Goal: Transaction & Acquisition: Purchase product/service

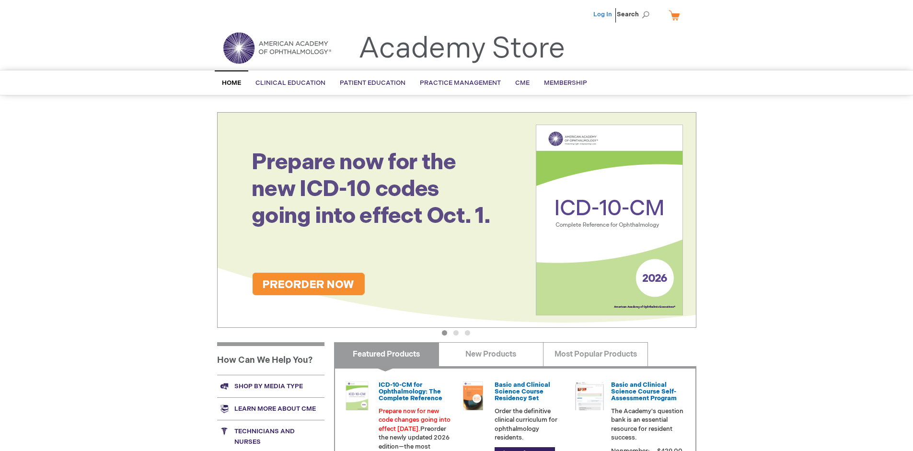
click at [604, 14] on link "Log In" at bounding box center [603, 15] width 19 height 8
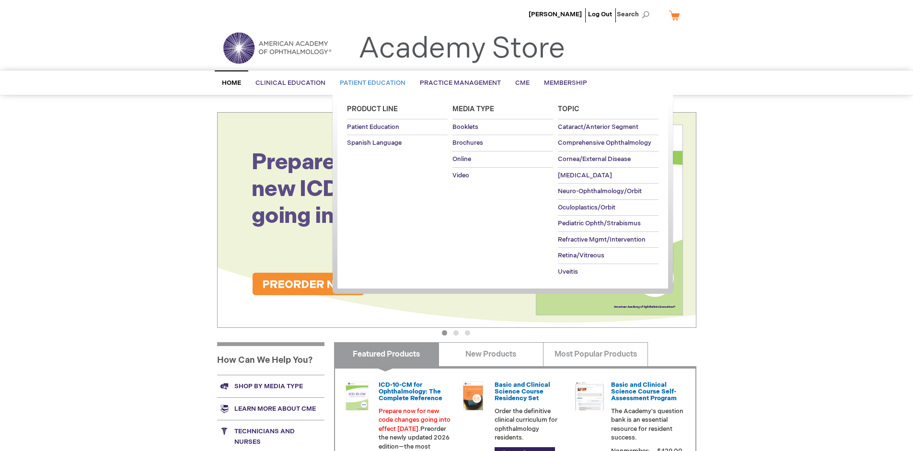
click at [370, 83] on span "Patient Education" at bounding box center [373, 83] width 66 height 8
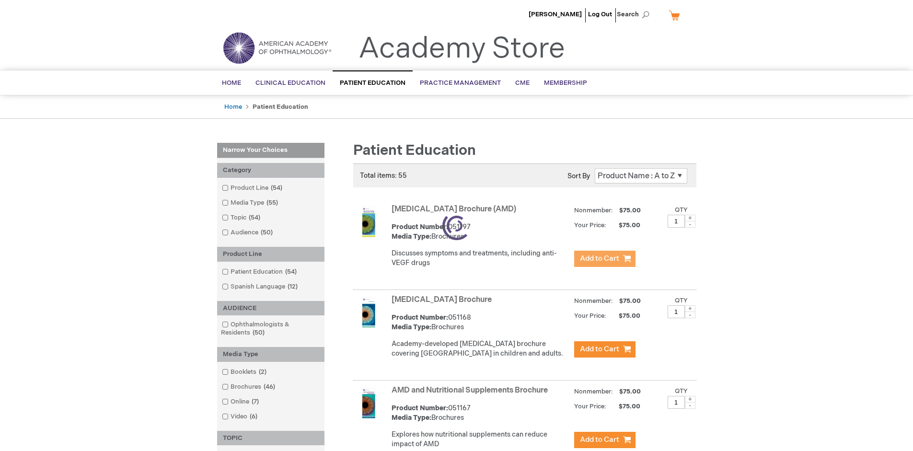
click at [605, 259] on span "Add to Cart" at bounding box center [599, 258] width 39 height 9
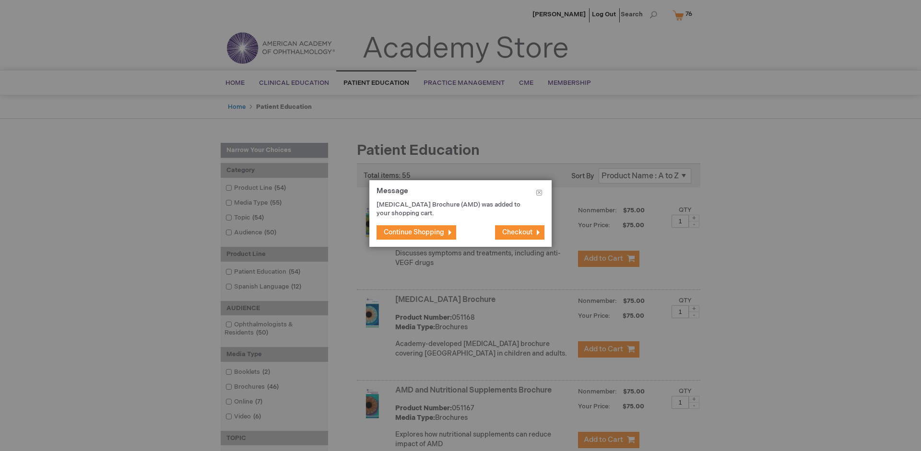
click at [414, 232] on span "Continue Shopping" at bounding box center [414, 232] width 60 height 8
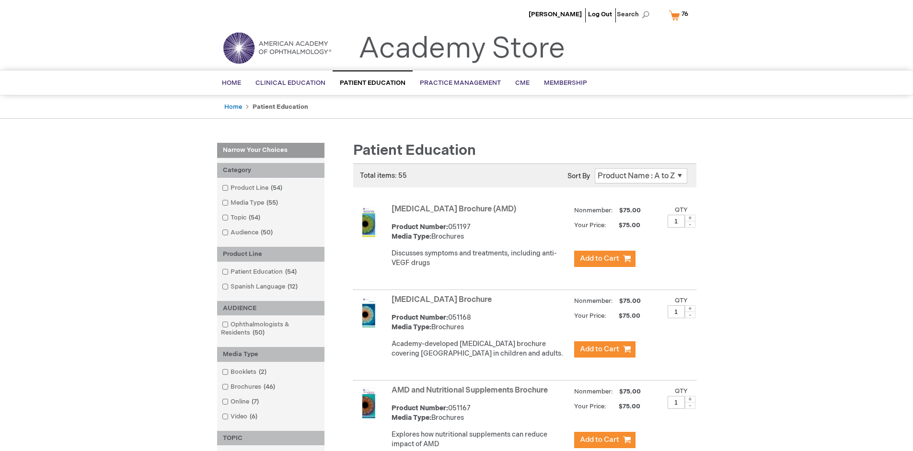
click at [472, 395] on link "AMD and Nutritional Supplements Brochure" at bounding box center [470, 390] width 156 height 9
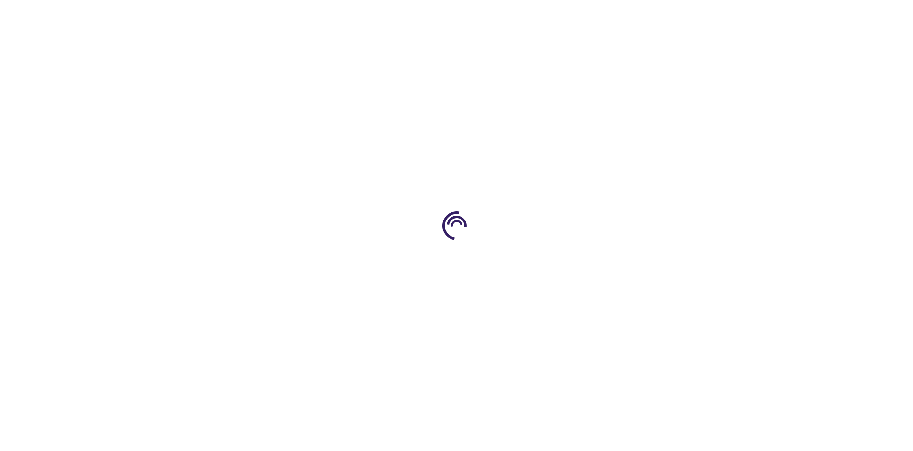
type input "1"
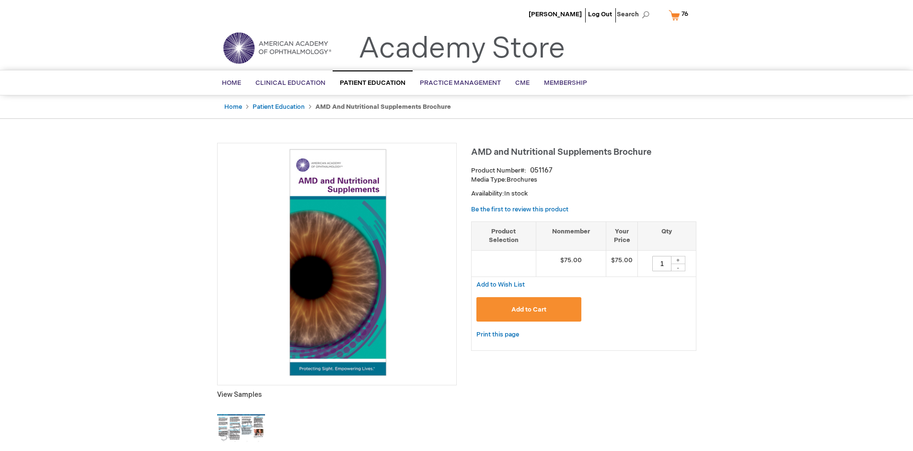
click at [529, 309] on span "Add to Cart" at bounding box center [529, 310] width 35 height 8
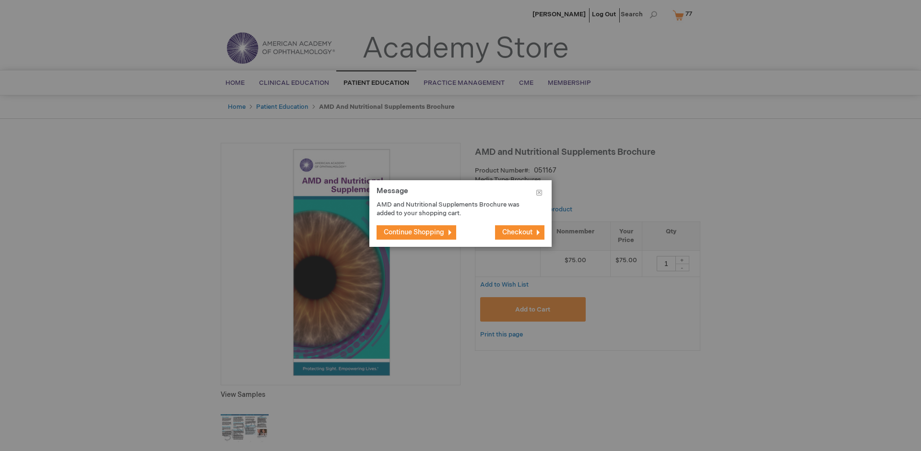
click at [414, 232] on span "Continue Shopping" at bounding box center [414, 232] width 60 height 8
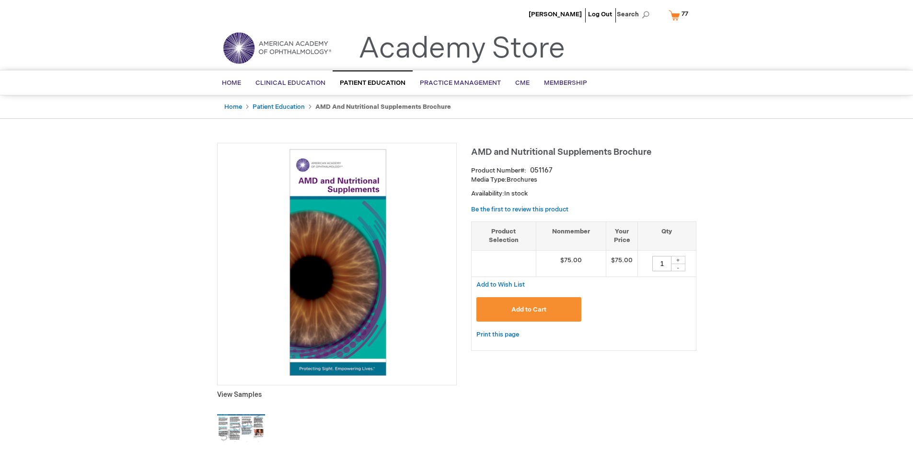
click at [680, 15] on span "77 77 items" at bounding box center [685, 14] width 10 height 12
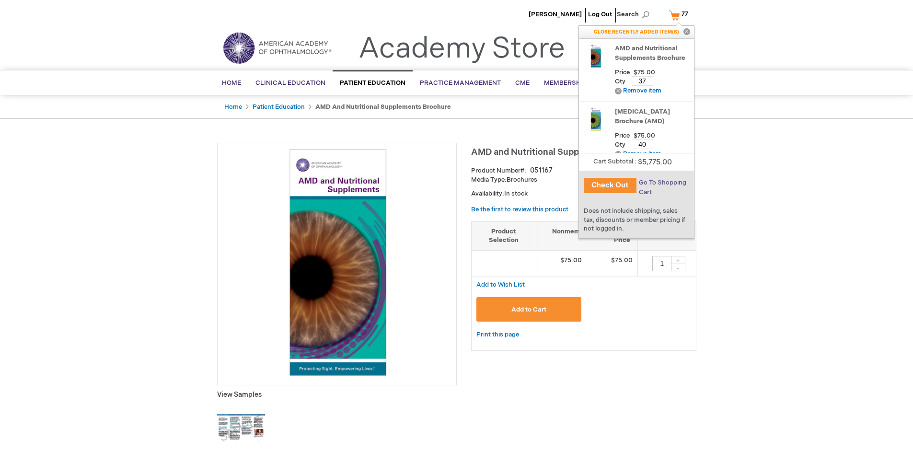
click at [662, 183] on span "Go To Shopping Cart" at bounding box center [662, 187] width 47 height 17
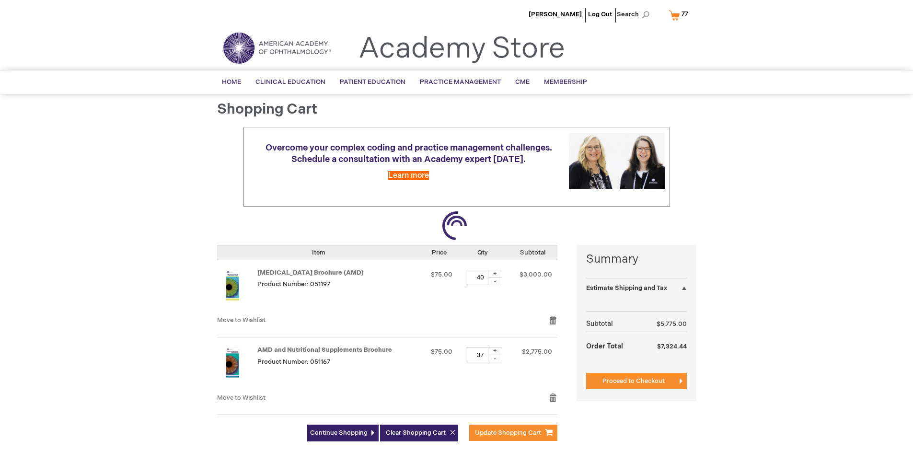
select select "US"
select select "41"
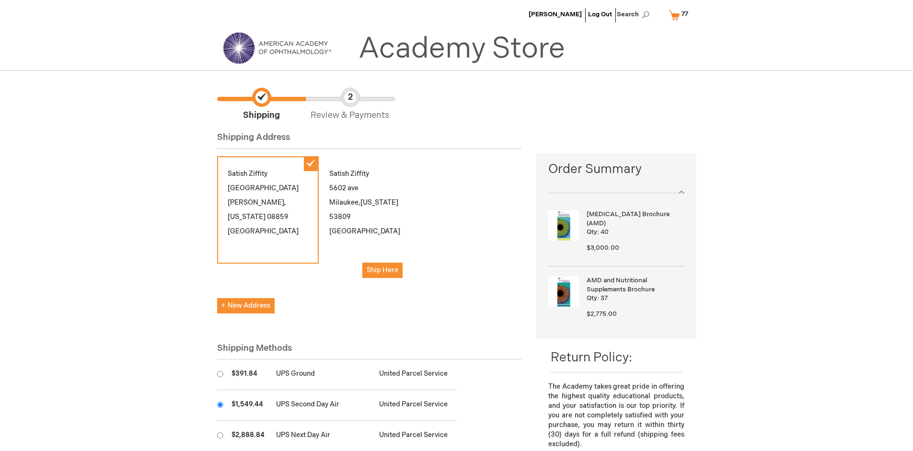
click at [220, 405] on input "radio" at bounding box center [220, 405] width 6 height 6
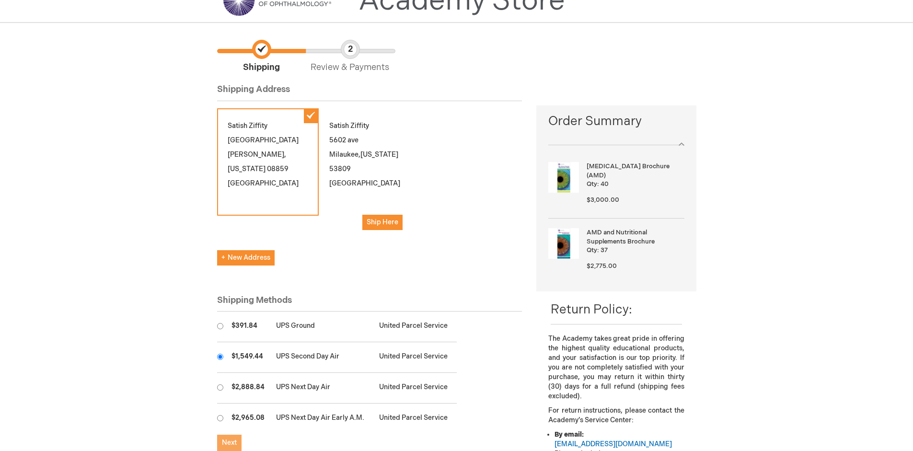
click at [229, 443] on span "Next" at bounding box center [229, 443] width 15 height 8
